Goal: Information Seeking & Learning: Learn about a topic

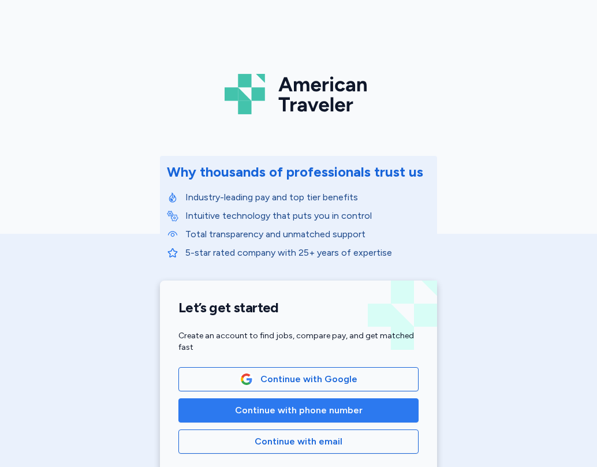
click at [300, 405] on span "Continue with phone number" at bounding box center [299, 411] width 128 height 14
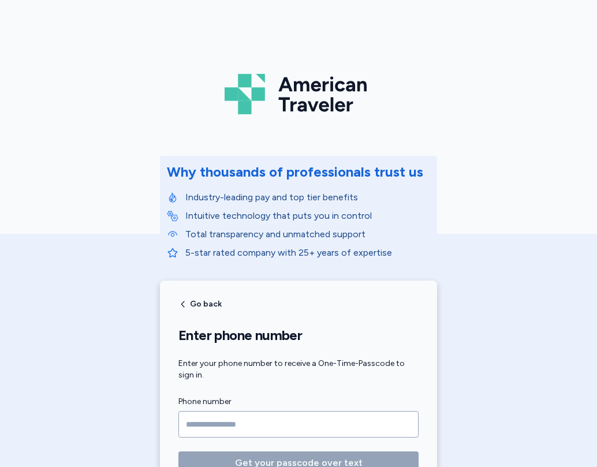
click at [206, 423] on input "Phone number" at bounding box center [298, 424] width 240 height 27
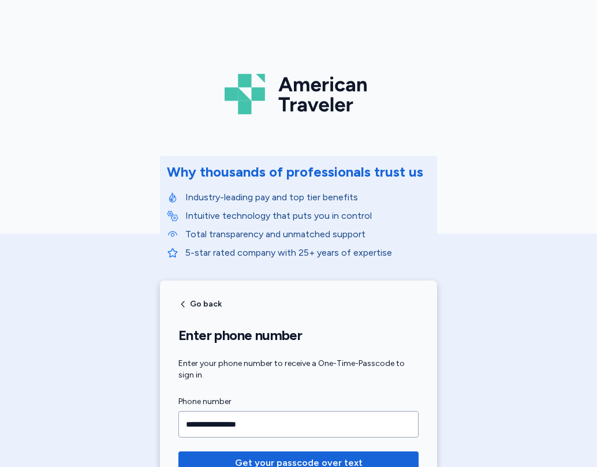
type input "**********"
click at [178, 452] on button "Get your passcode over text" at bounding box center [298, 463] width 240 height 23
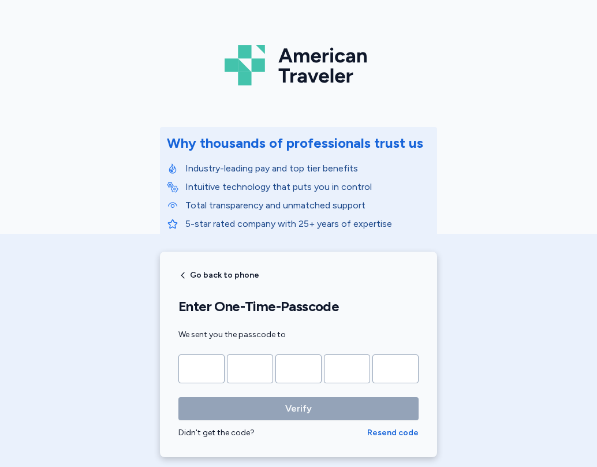
scroll to position [58, 0]
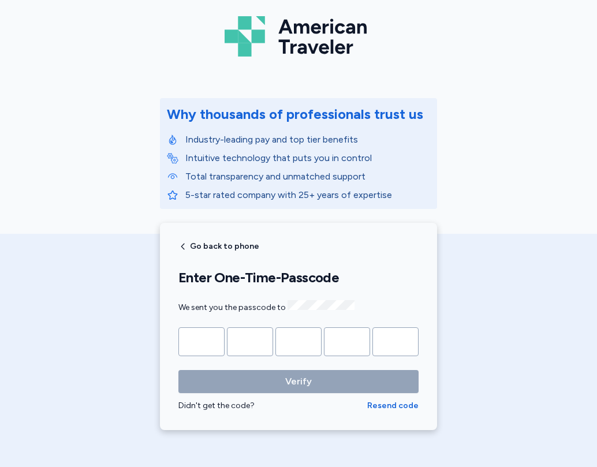
type input "*"
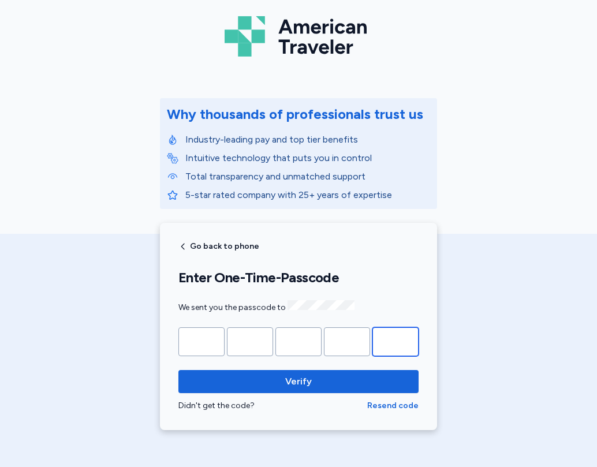
type input "*"
click at [178, 370] on button "Verify" at bounding box center [298, 381] width 240 height 23
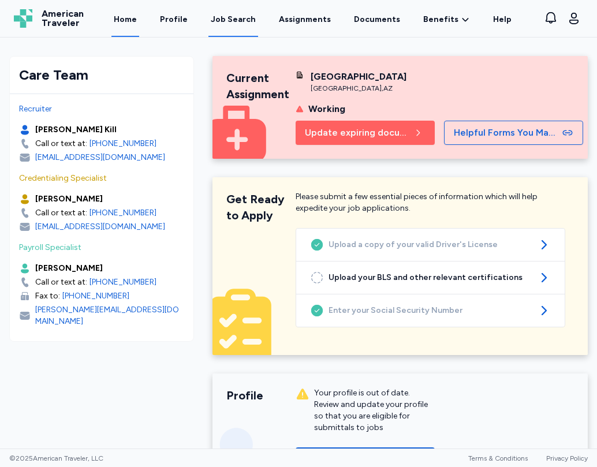
click at [229, 23] on div "Job Search" at bounding box center [233, 20] width 45 height 12
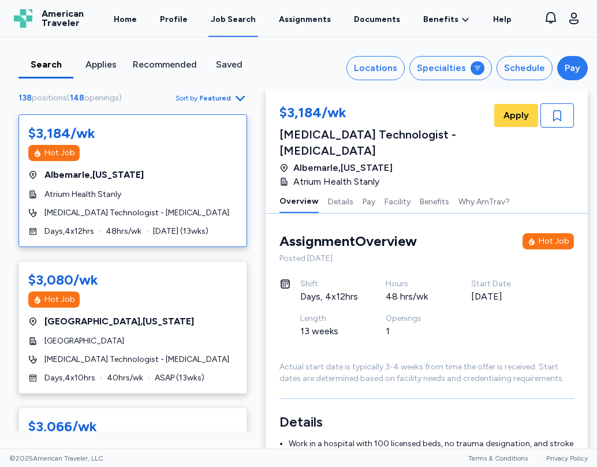
click at [570, 73] on div "Pay" at bounding box center [573, 68] width 16 height 14
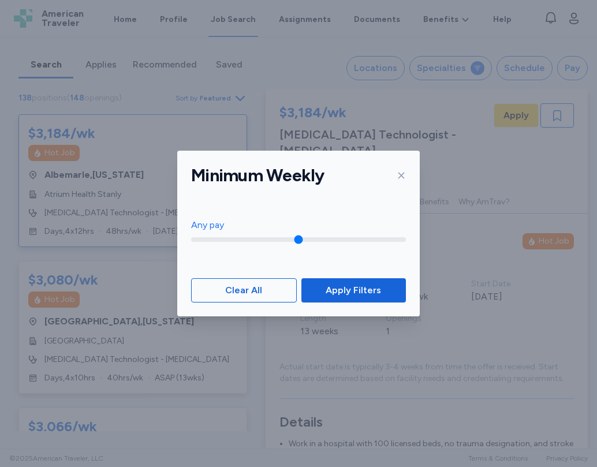
click at [405, 176] on icon at bounding box center [401, 175] width 9 height 9
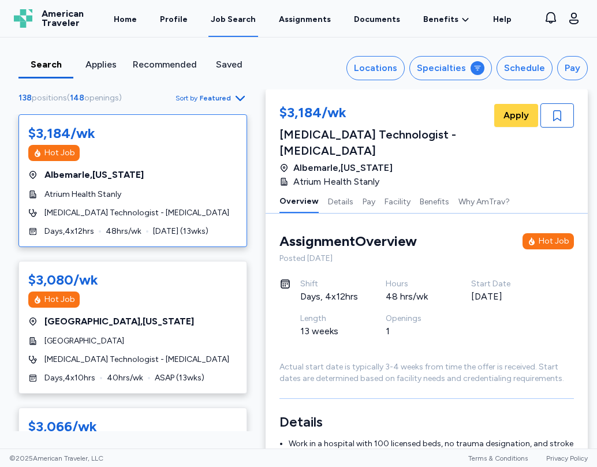
click at [235, 97] on icon "button" at bounding box center [240, 98] width 14 height 14
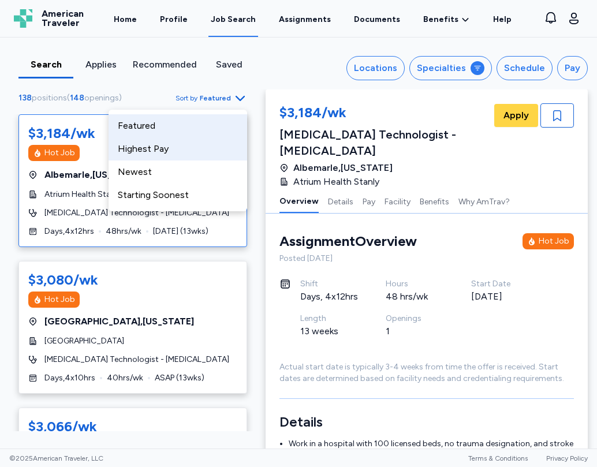
click at [157, 148] on div "Highest Pay" at bounding box center [178, 148] width 139 height 23
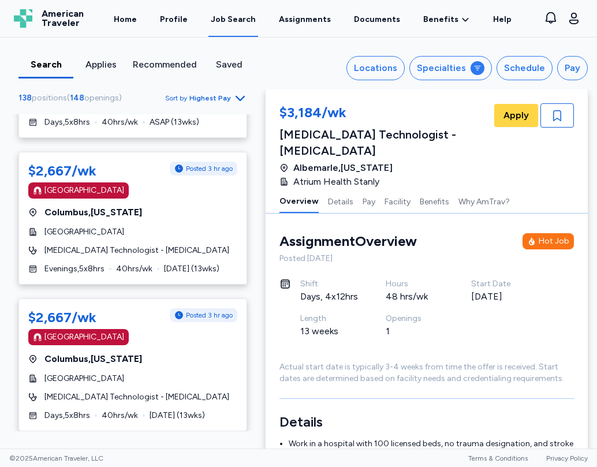
scroll to position [58, 0]
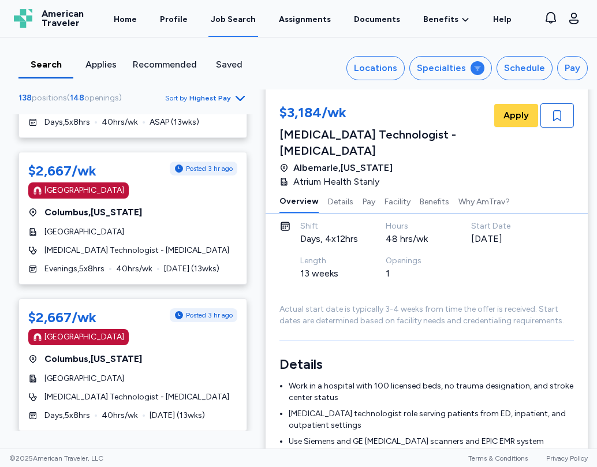
click at [233, 445] on icon "Go to next 50 jobs" at bounding box center [240, 452] width 14 height 14
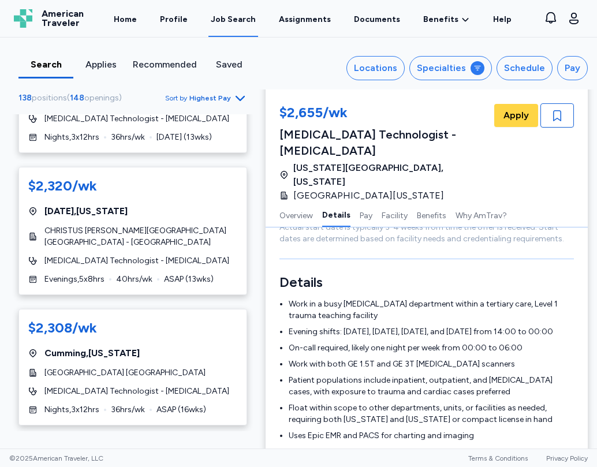
scroll to position [174, 0]
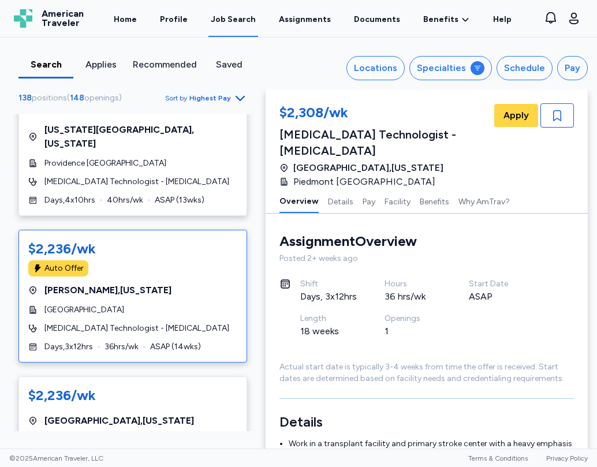
scroll to position [1040, 0]
